Goal: Navigation & Orientation: Understand site structure

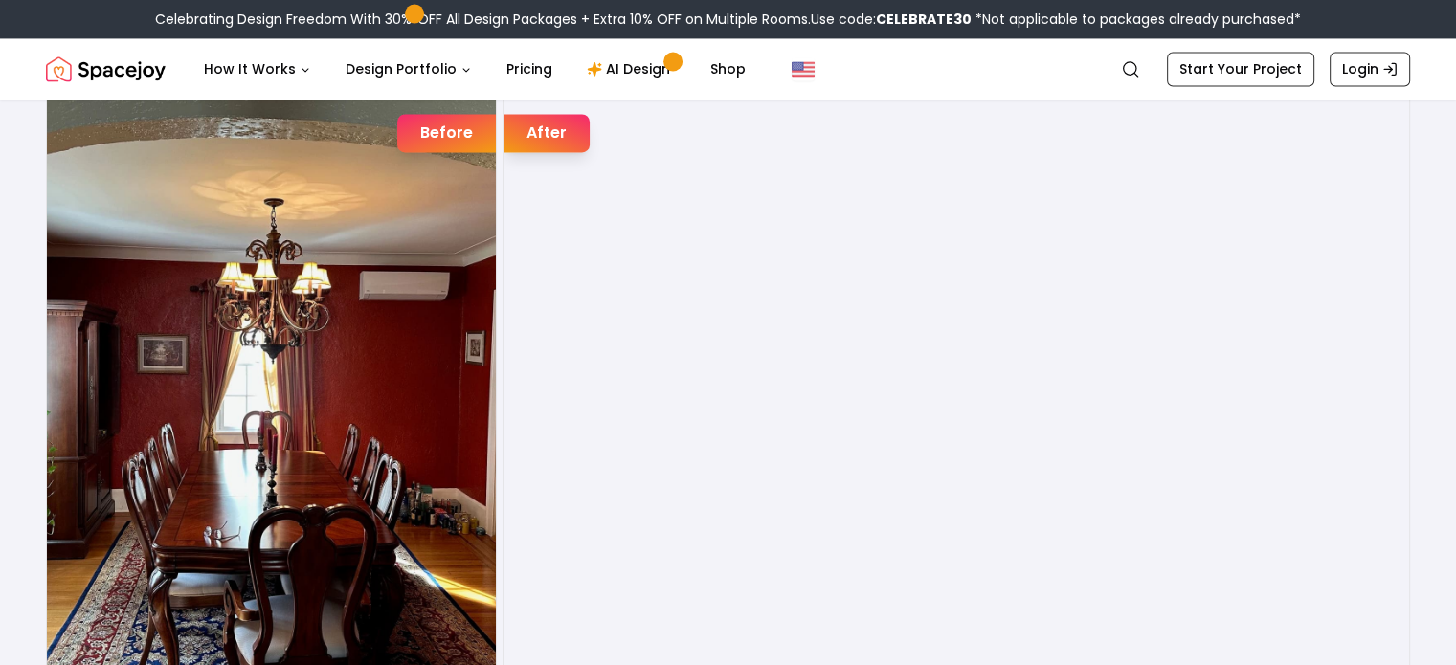
scroll to position [3070, 0]
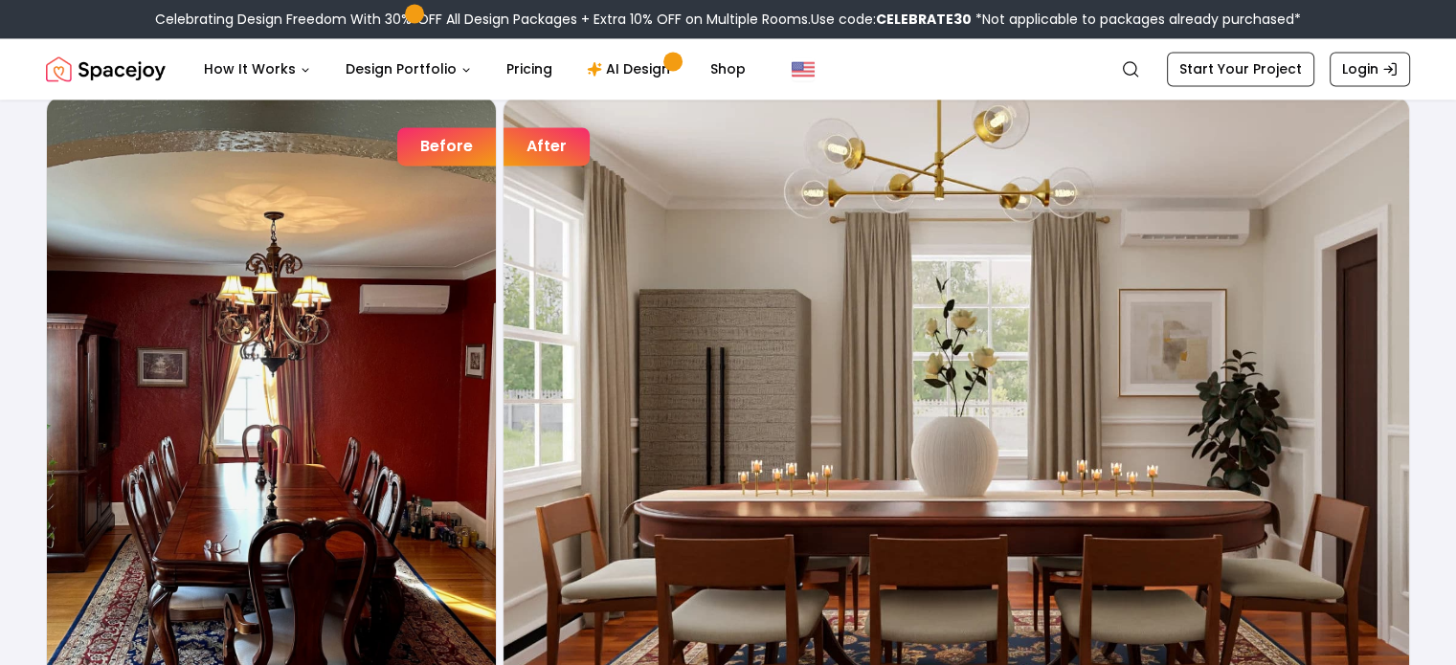
click at [549, 139] on div "After" at bounding box center [546, 146] width 86 height 38
click at [701, 281] on img "3 / 7" at bounding box center [955, 396] width 905 height 599
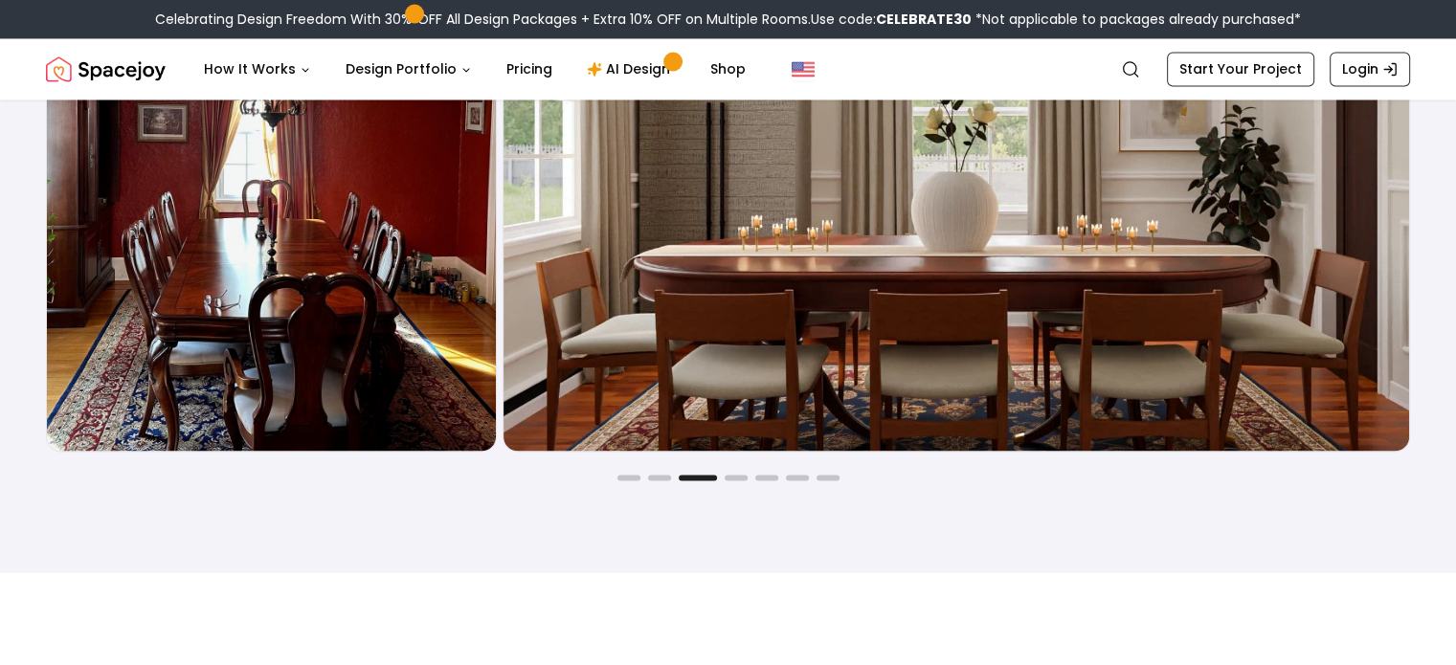
scroll to position [3349, 0]
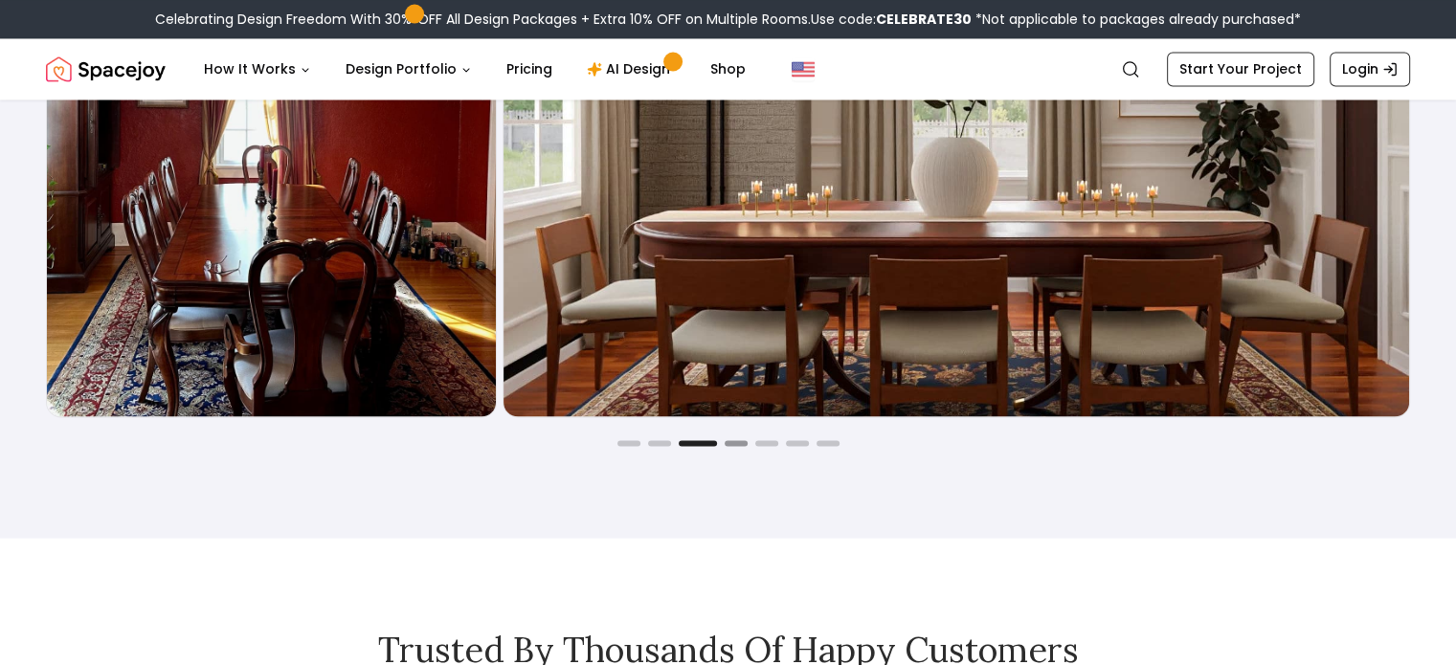
click at [730, 440] on button "Go to slide 4" at bounding box center [735, 443] width 23 height 6
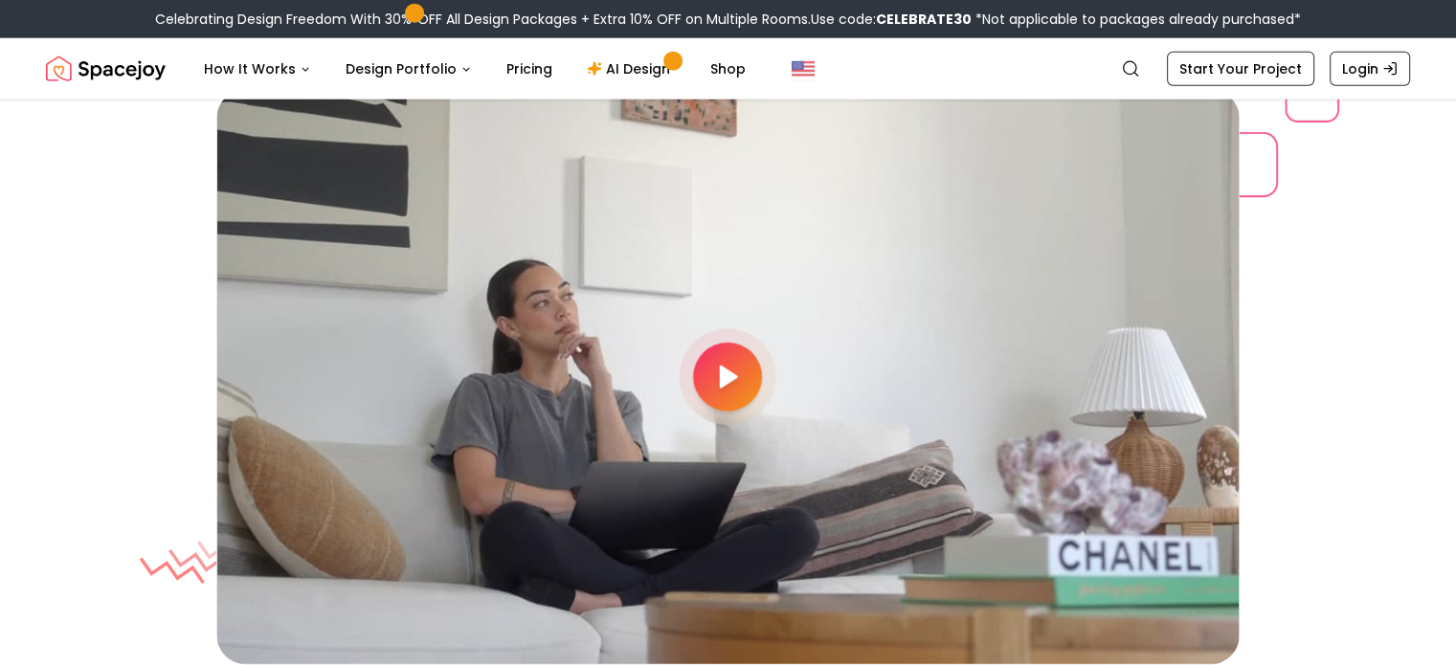
scroll to position [5011, 0]
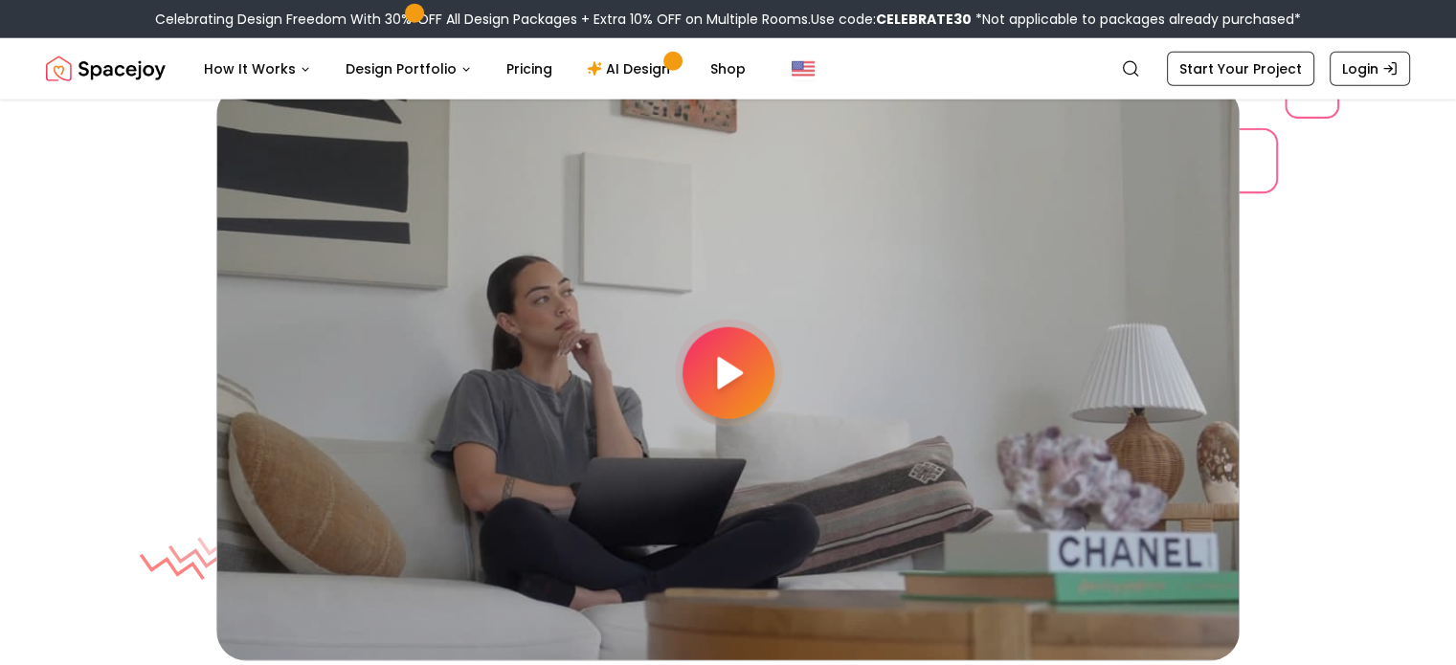
click at [731, 378] on polygon at bounding box center [729, 373] width 23 height 29
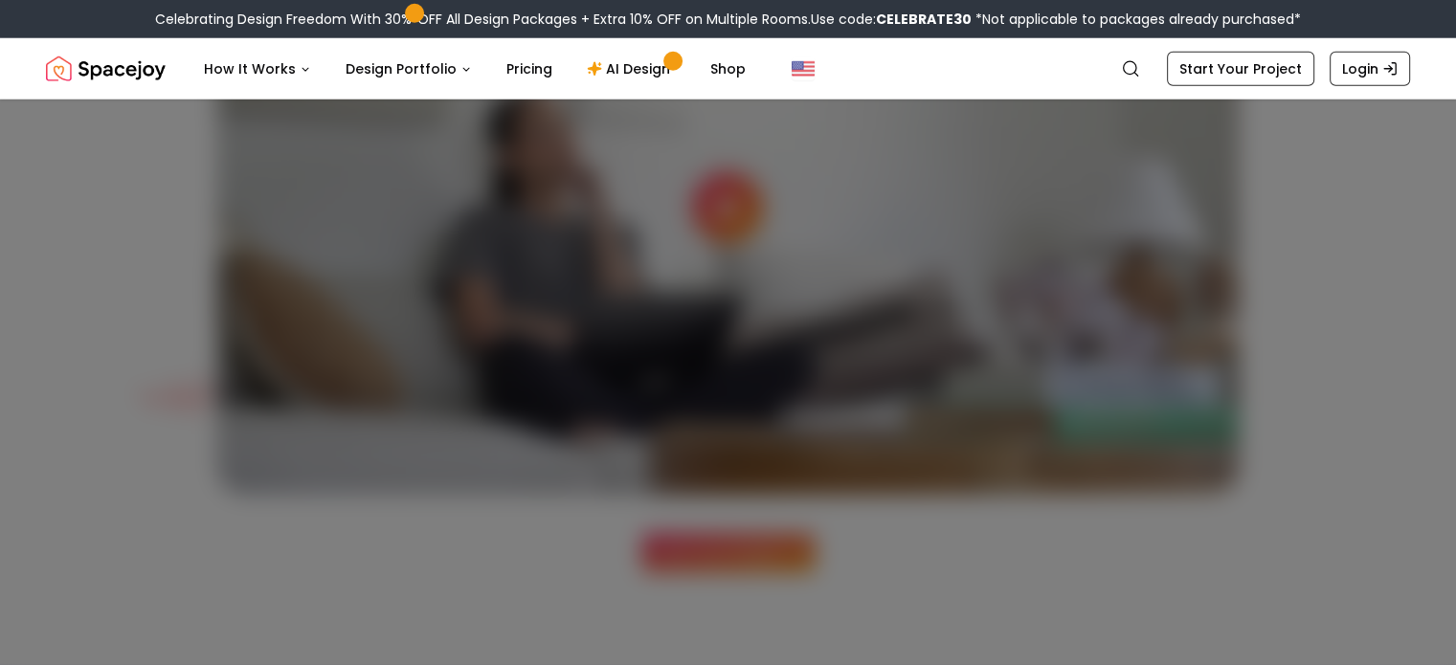
scroll to position [5165, 0]
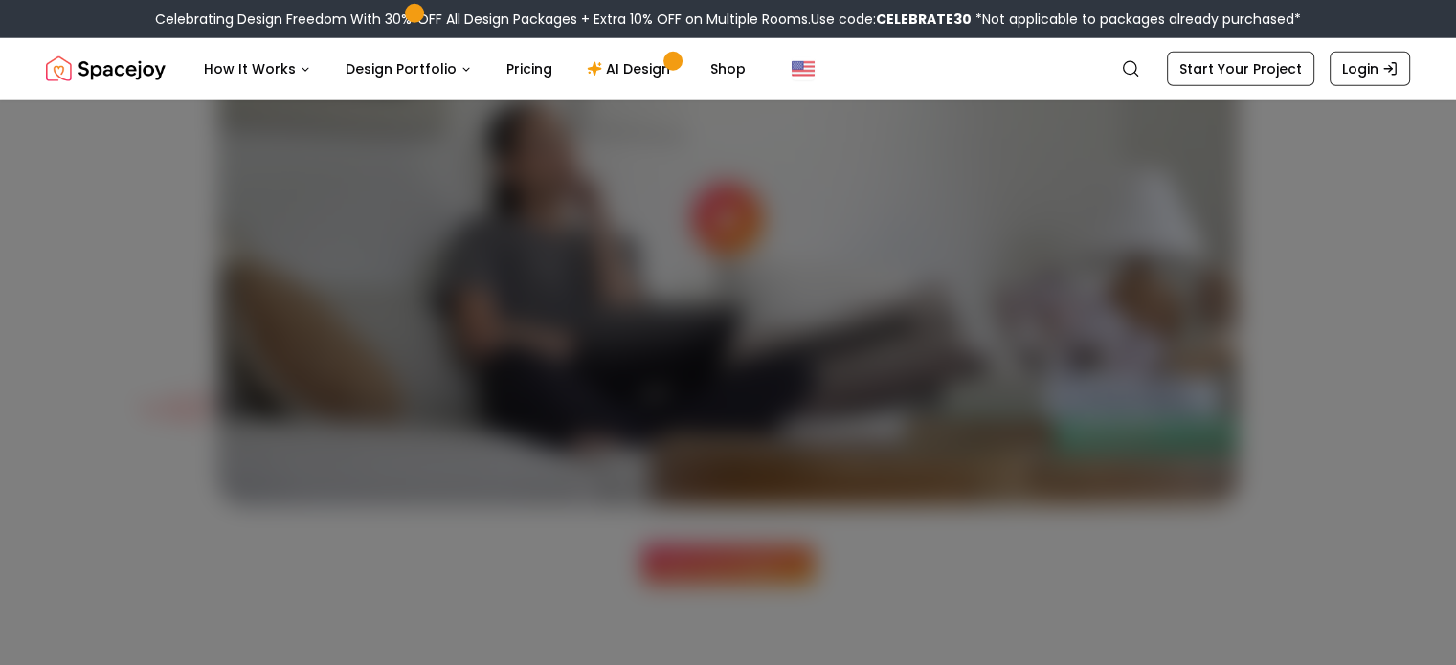
click at [701, 626] on div at bounding box center [728, 332] width 1456 height 665
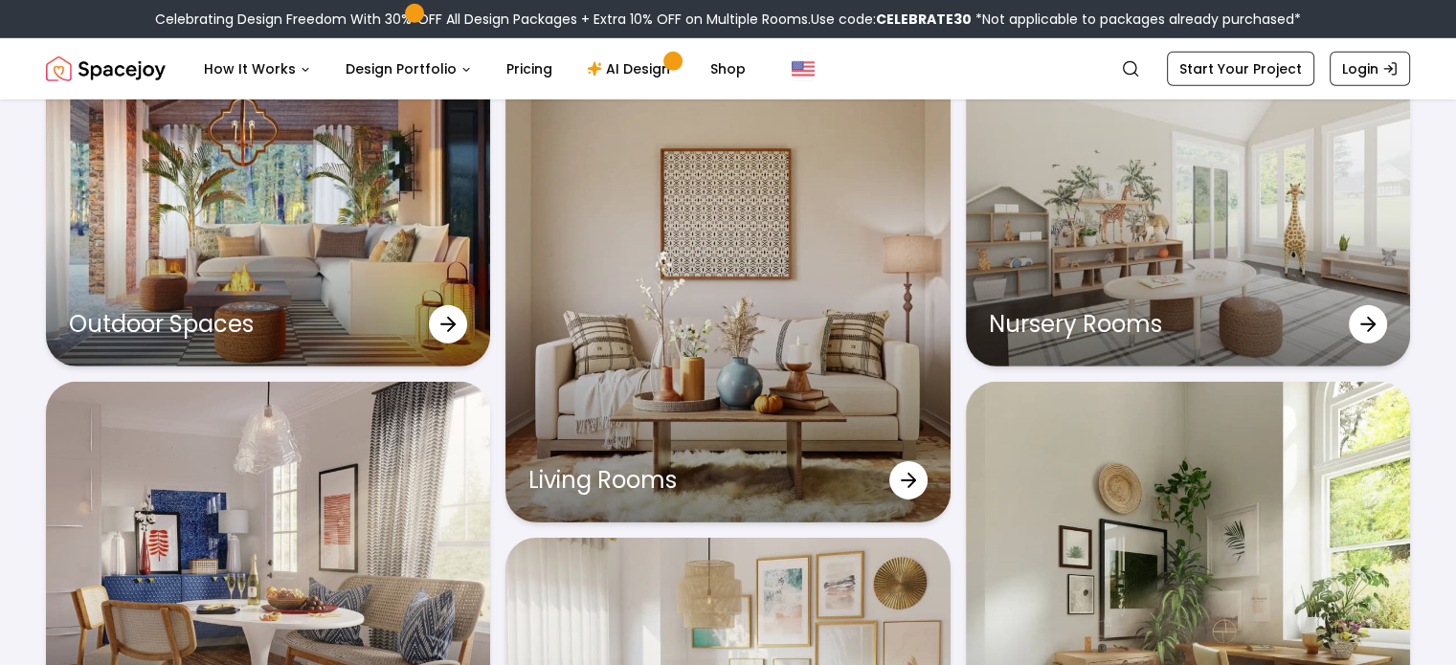
scroll to position [5933, 0]
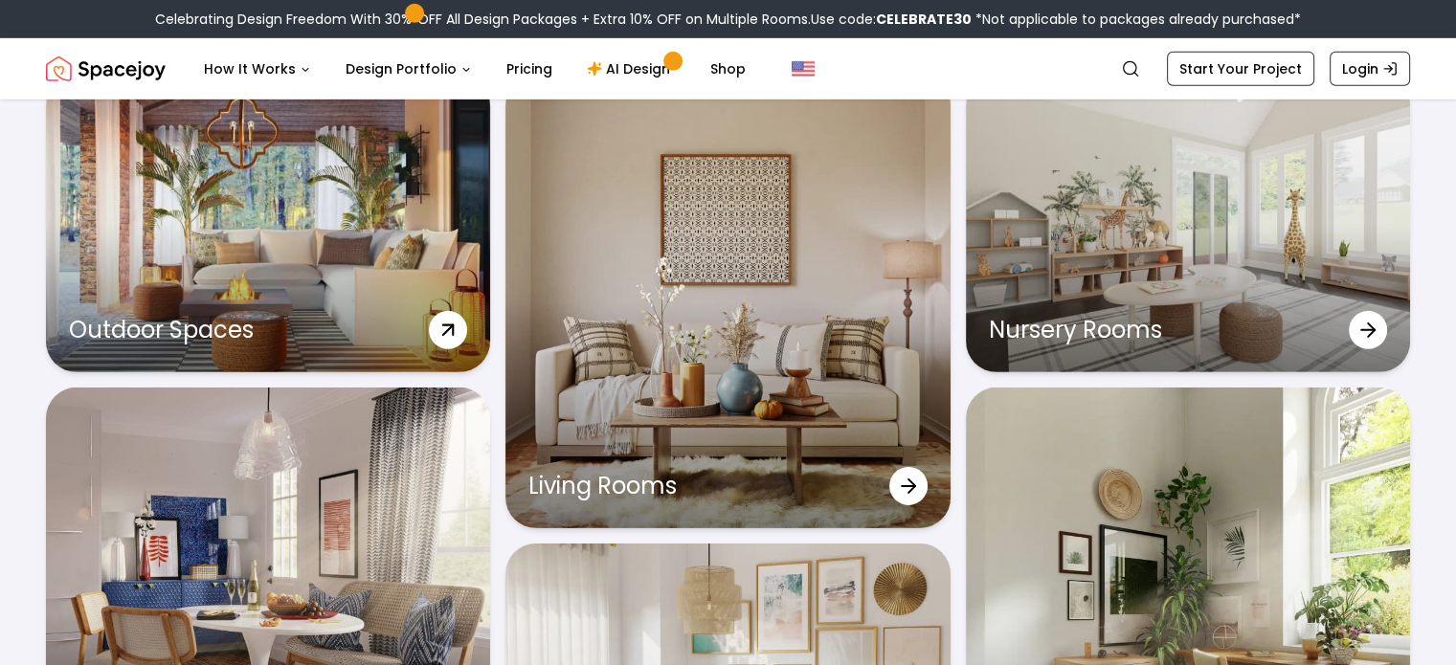
click at [319, 298] on div "Outdoor Spaces" at bounding box center [268, 330] width 444 height 84
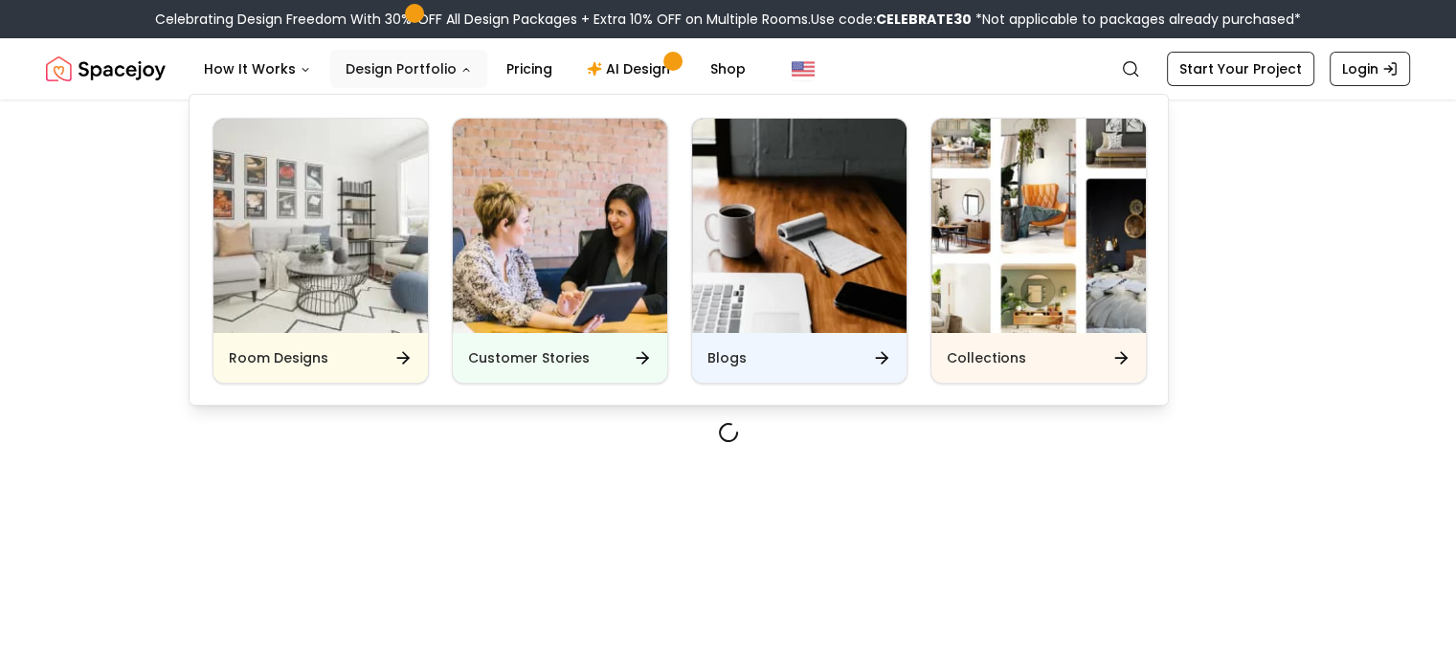
click at [422, 77] on button "Design Portfolio" at bounding box center [408, 69] width 157 height 38
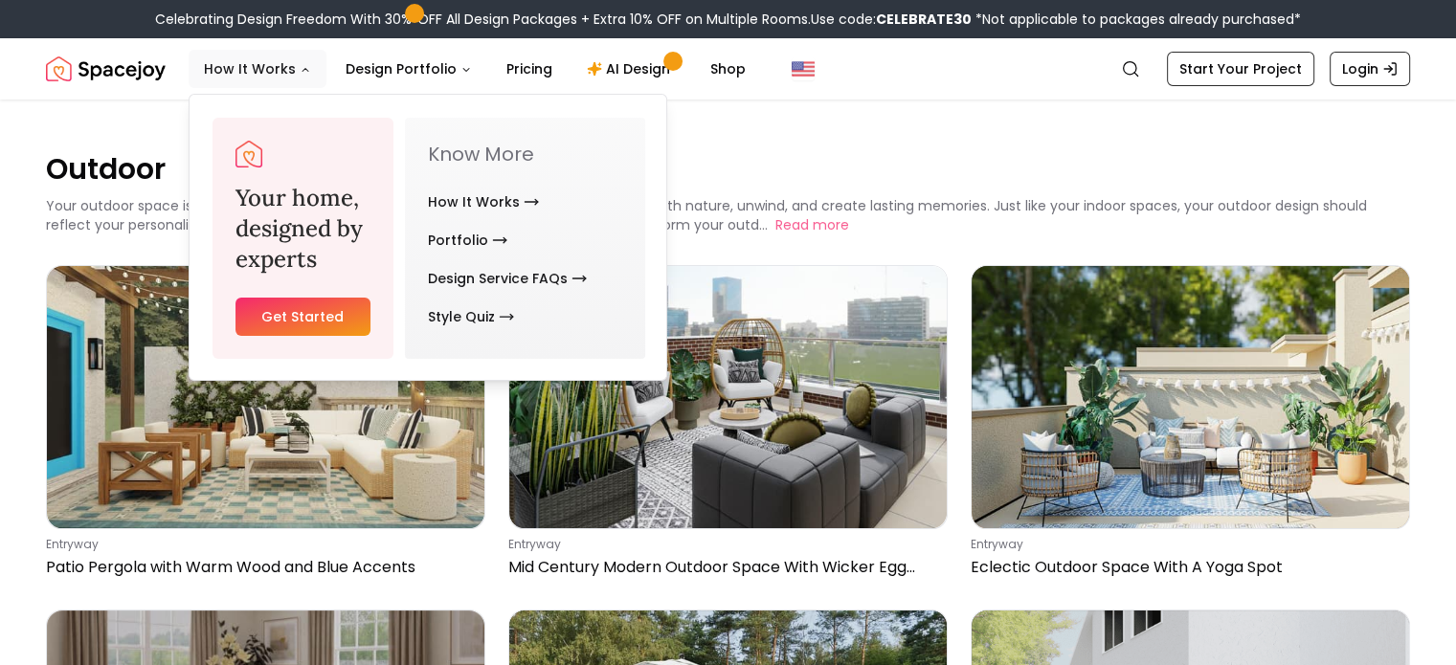
click at [274, 63] on button "How It Works" at bounding box center [258, 69] width 138 height 38
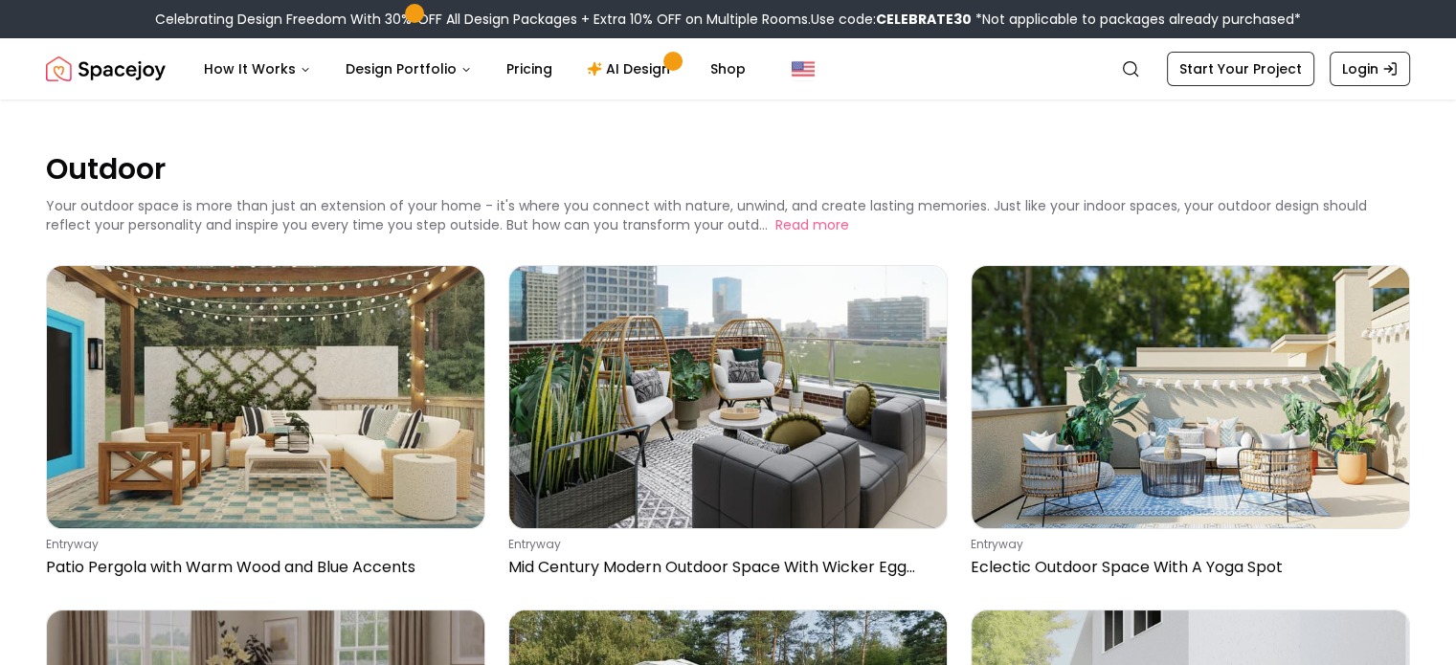
click at [148, 70] on img "Spacejoy" at bounding box center [106, 69] width 120 height 38
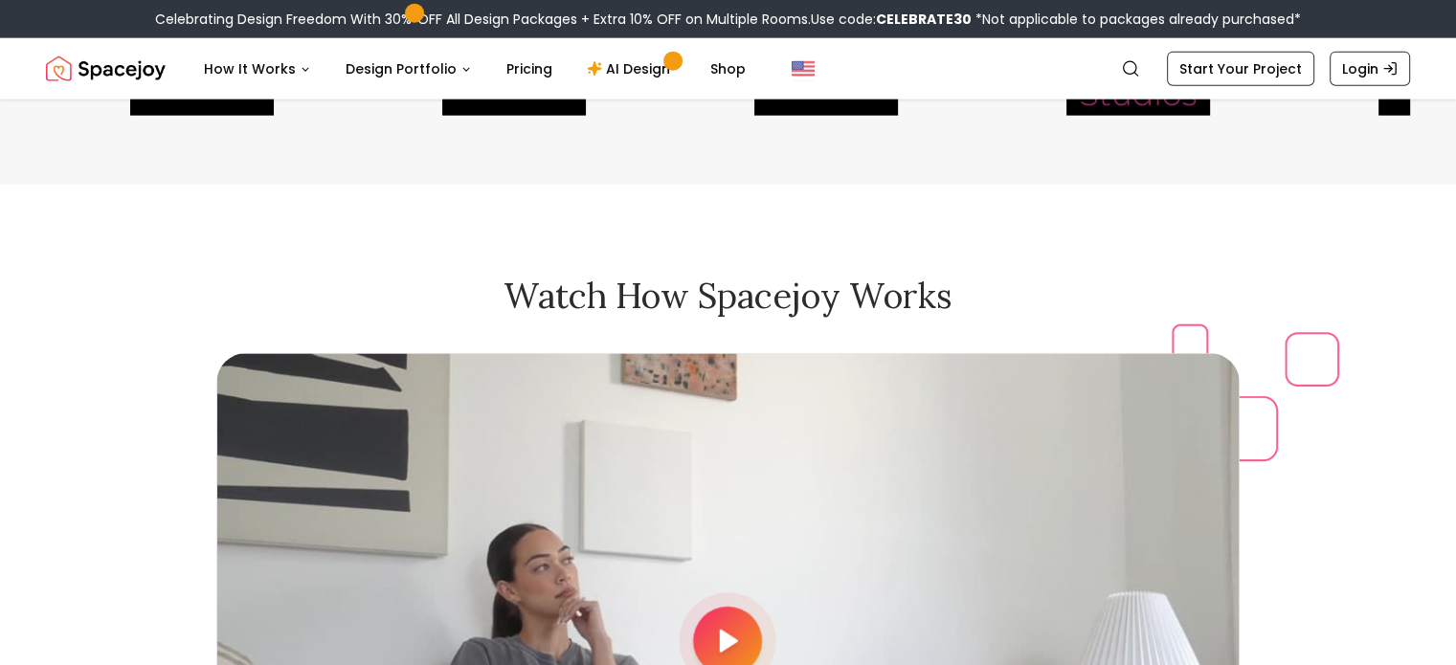
scroll to position [4761, 0]
